Goal: Book appointment/travel/reservation

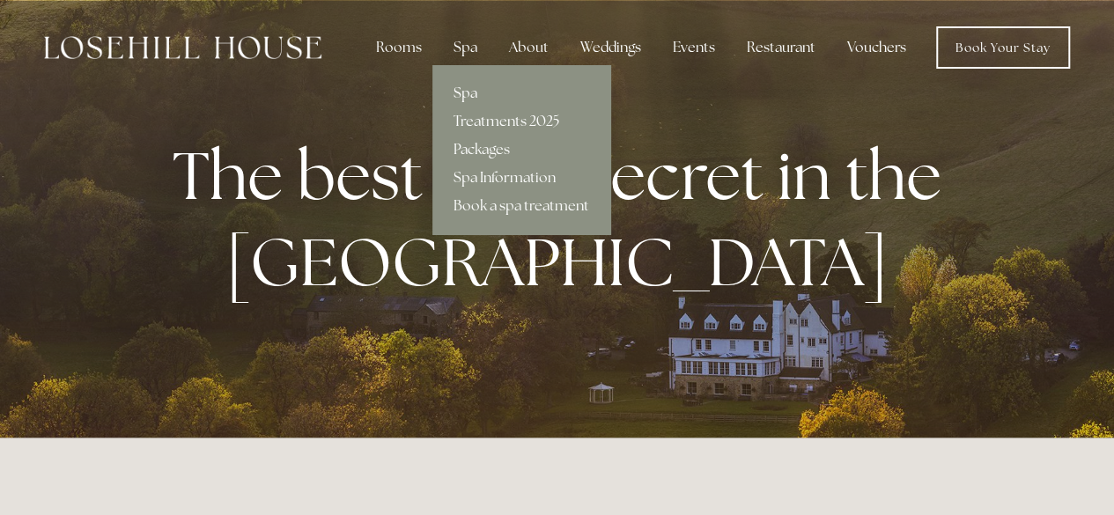
click at [463, 87] on link "Spa" at bounding box center [522, 93] width 178 height 28
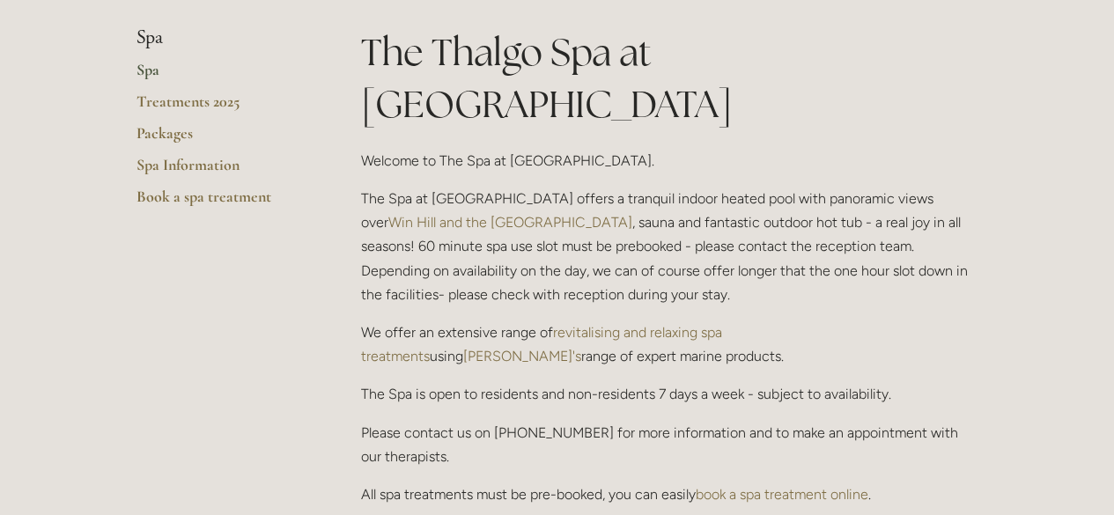
scroll to position [463, 0]
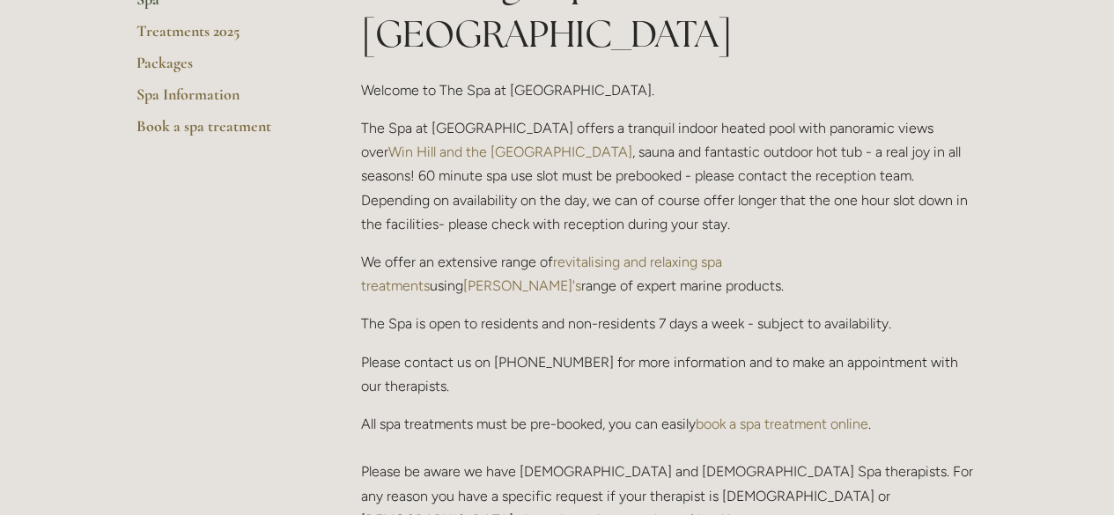
click at [711, 254] on link "revitalising and relaxing spa treatments" at bounding box center [543, 274] width 365 height 41
